Goal: Navigation & Orientation: Find specific page/section

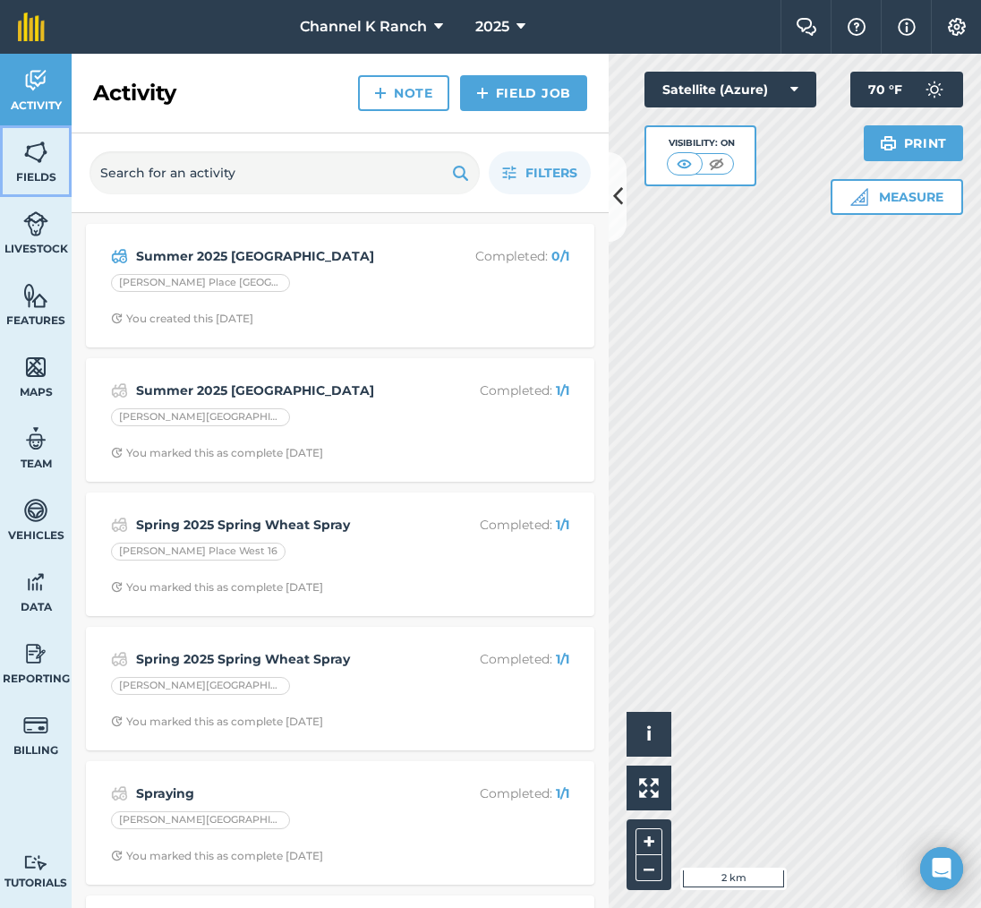
click at [47, 157] on img at bounding box center [35, 152] width 25 height 27
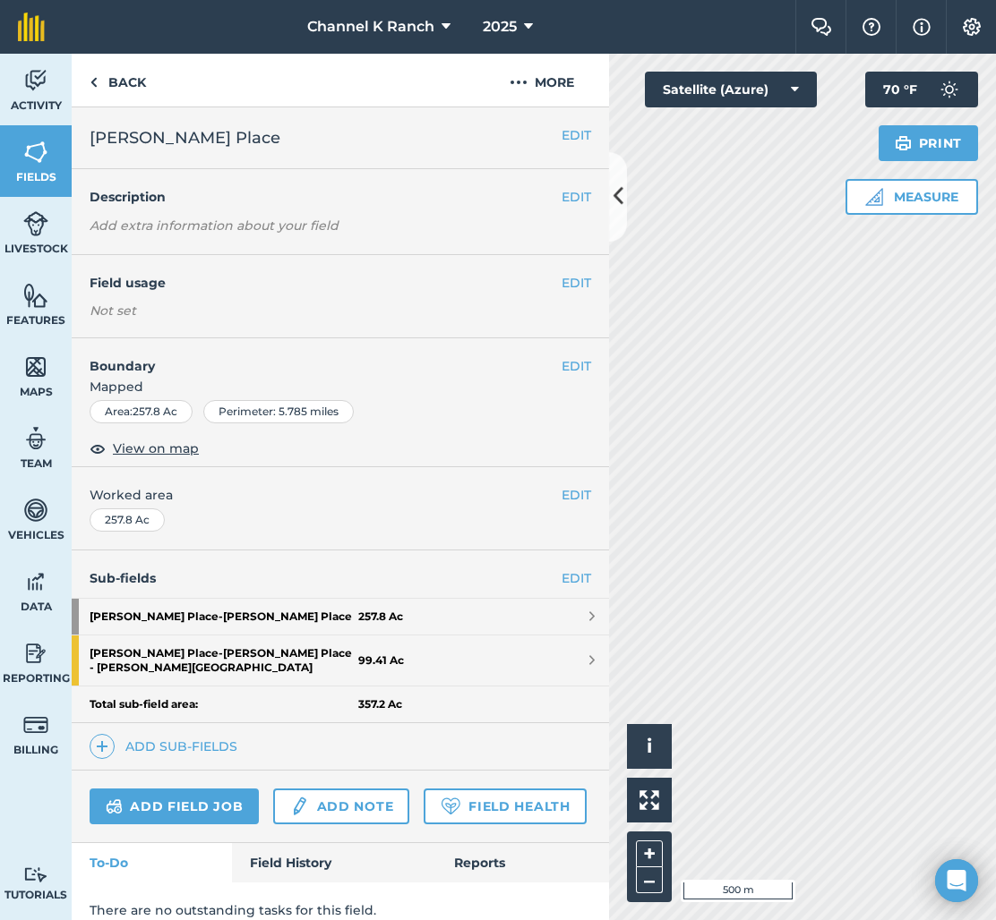
click at [603, 535] on div "Activity Fields Livestock Features Maps Team Vehicles Data Reporting Billing Tu…" at bounding box center [498, 487] width 996 height 867
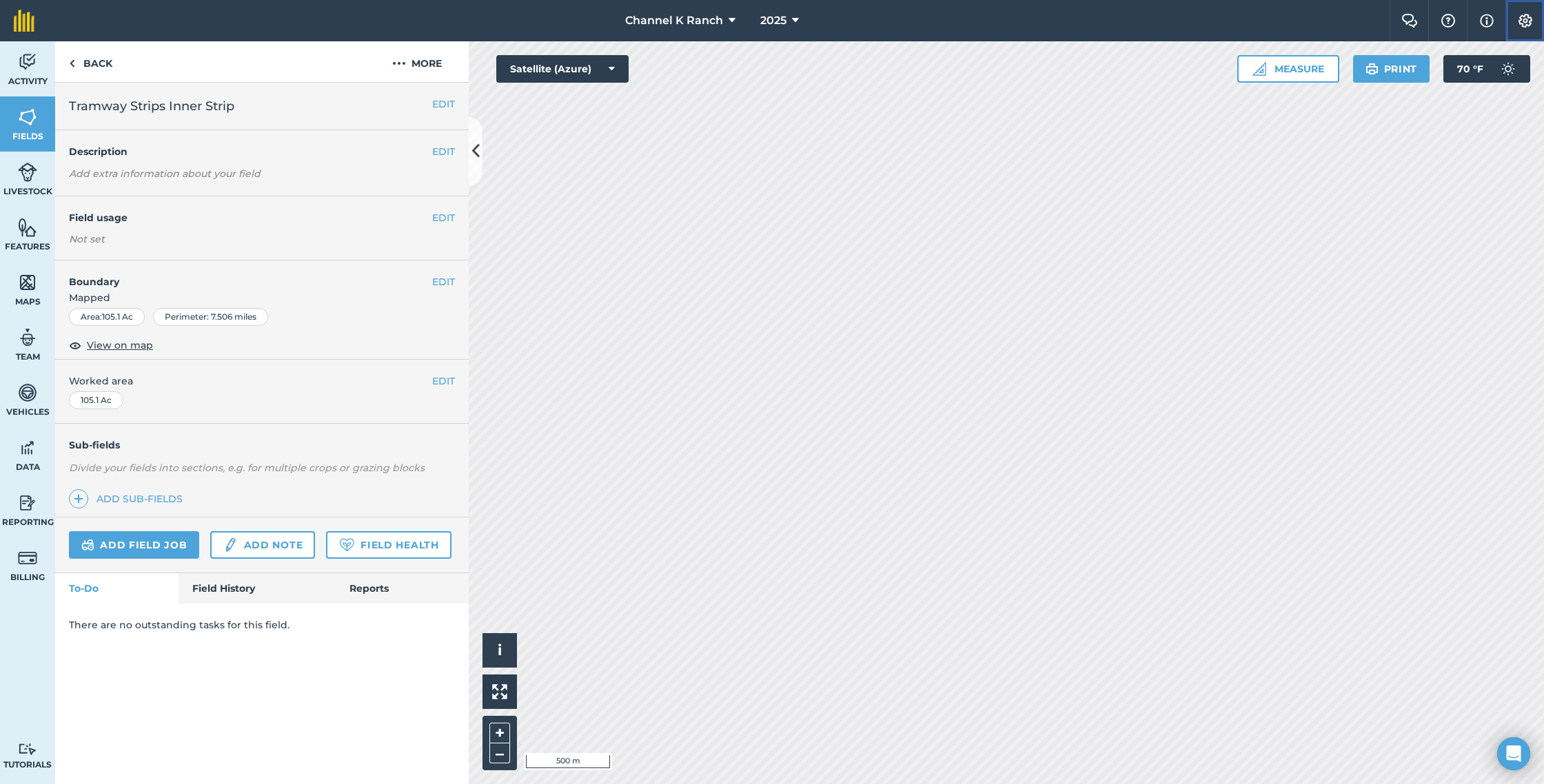
click at [754, 24] on img at bounding box center [1525, 21] width 16 height 14
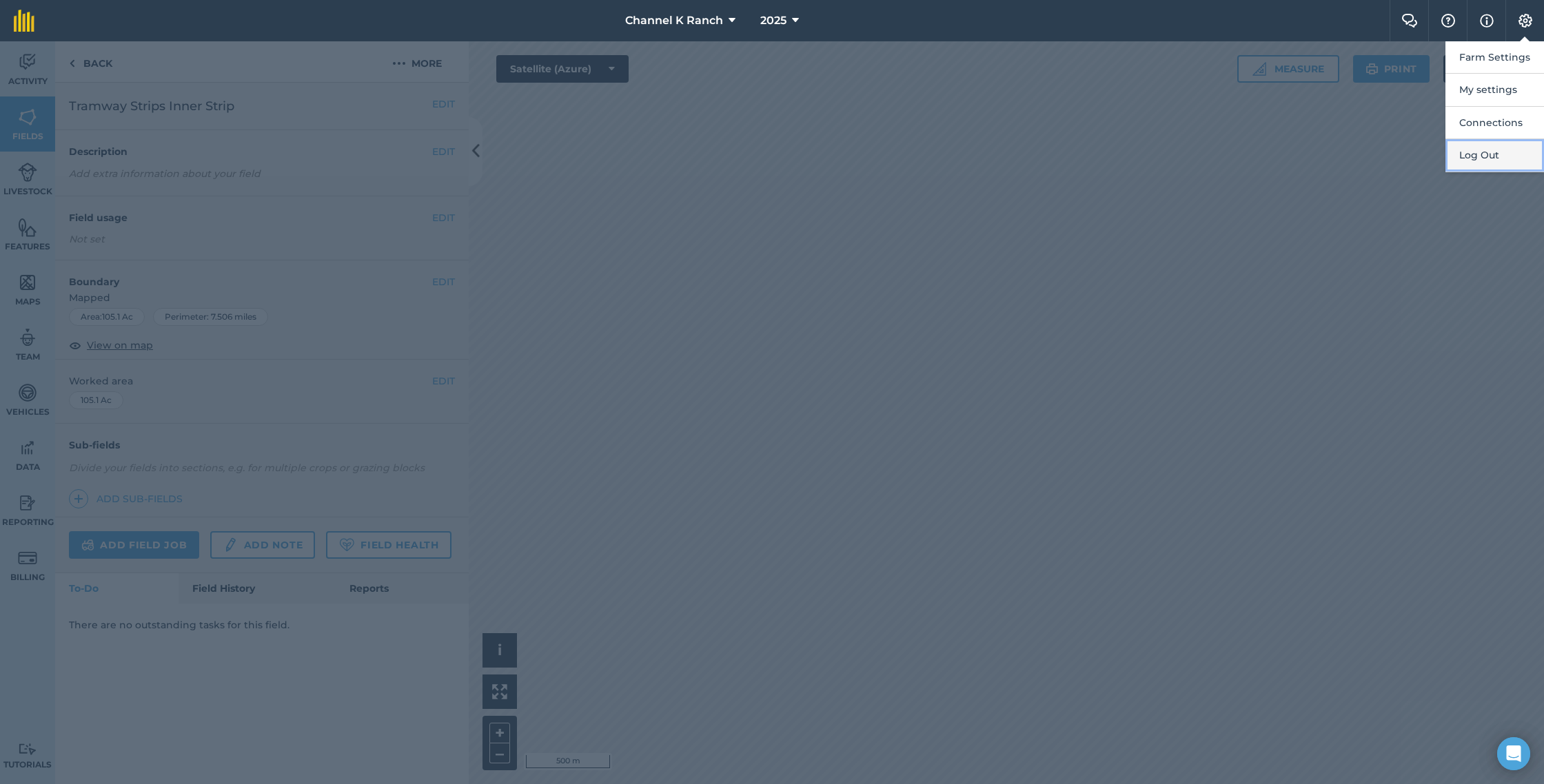
click at [754, 159] on button "Log Out" at bounding box center [1495, 155] width 99 height 32
